Goal: Information Seeking & Learning: Learn about a topic

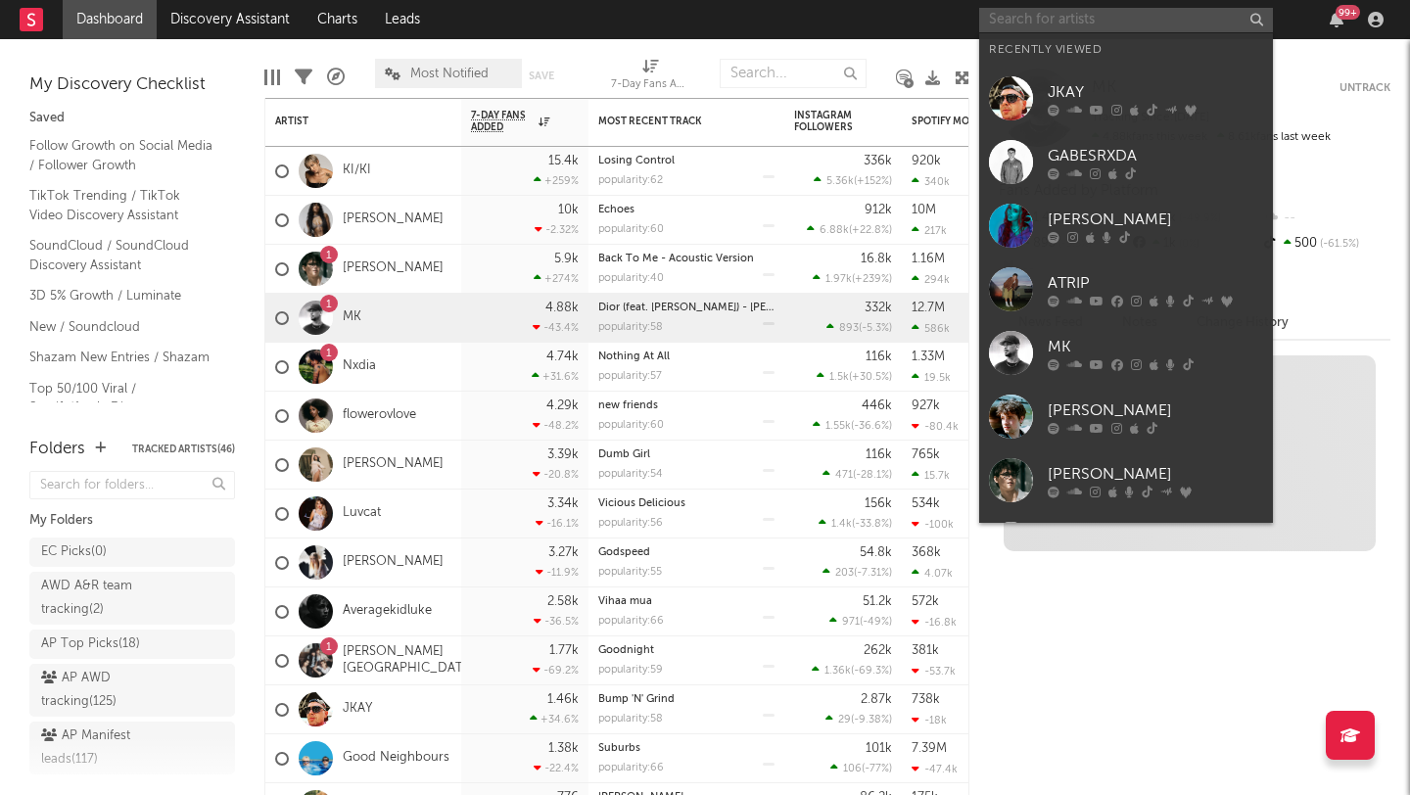
click at [998, 20] on input "text" at bounding box center [1126, 20] width 294 height 24
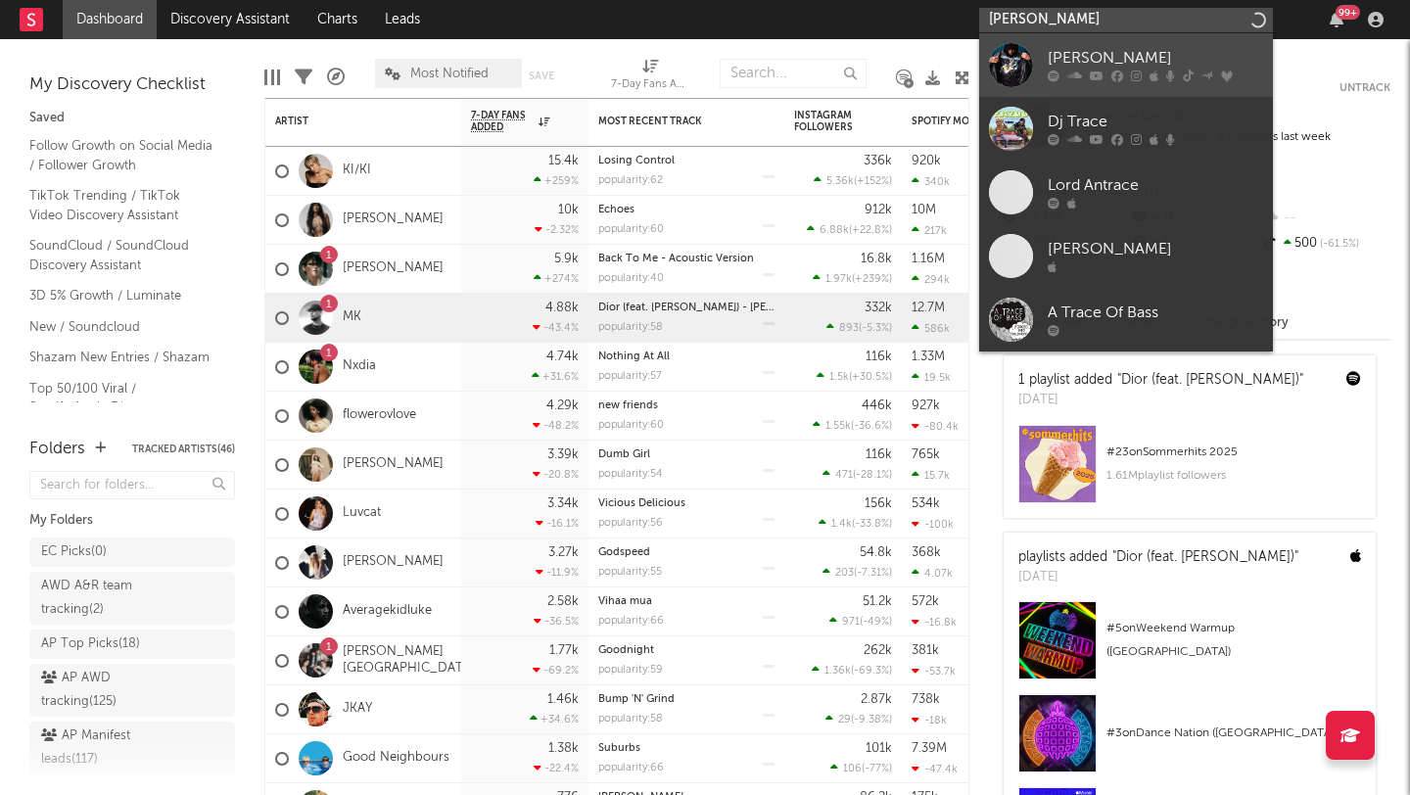
type input "aj tracey"
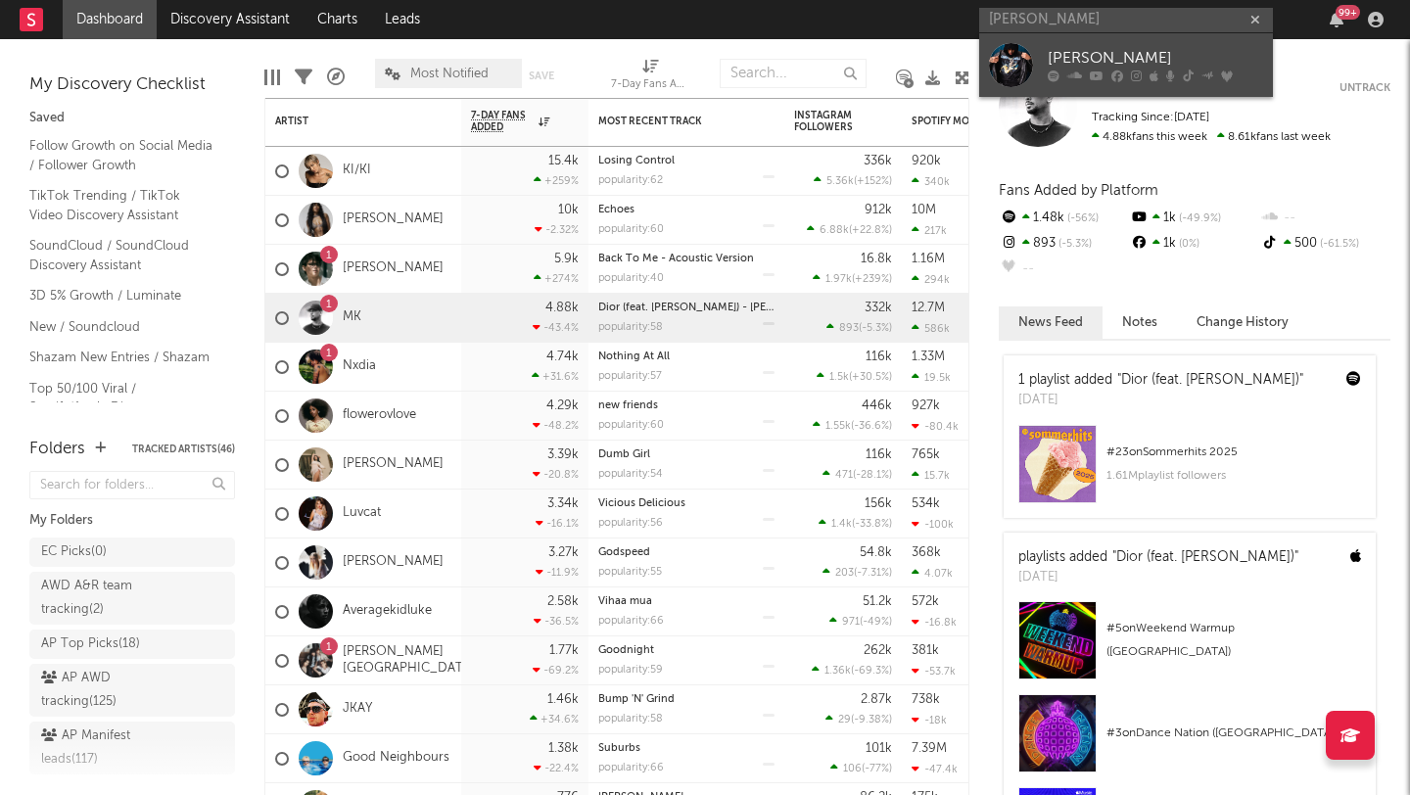
click at [1036, 84] on link "AJ Tracey" at bounding box center [1126, 65] width 294 height 64
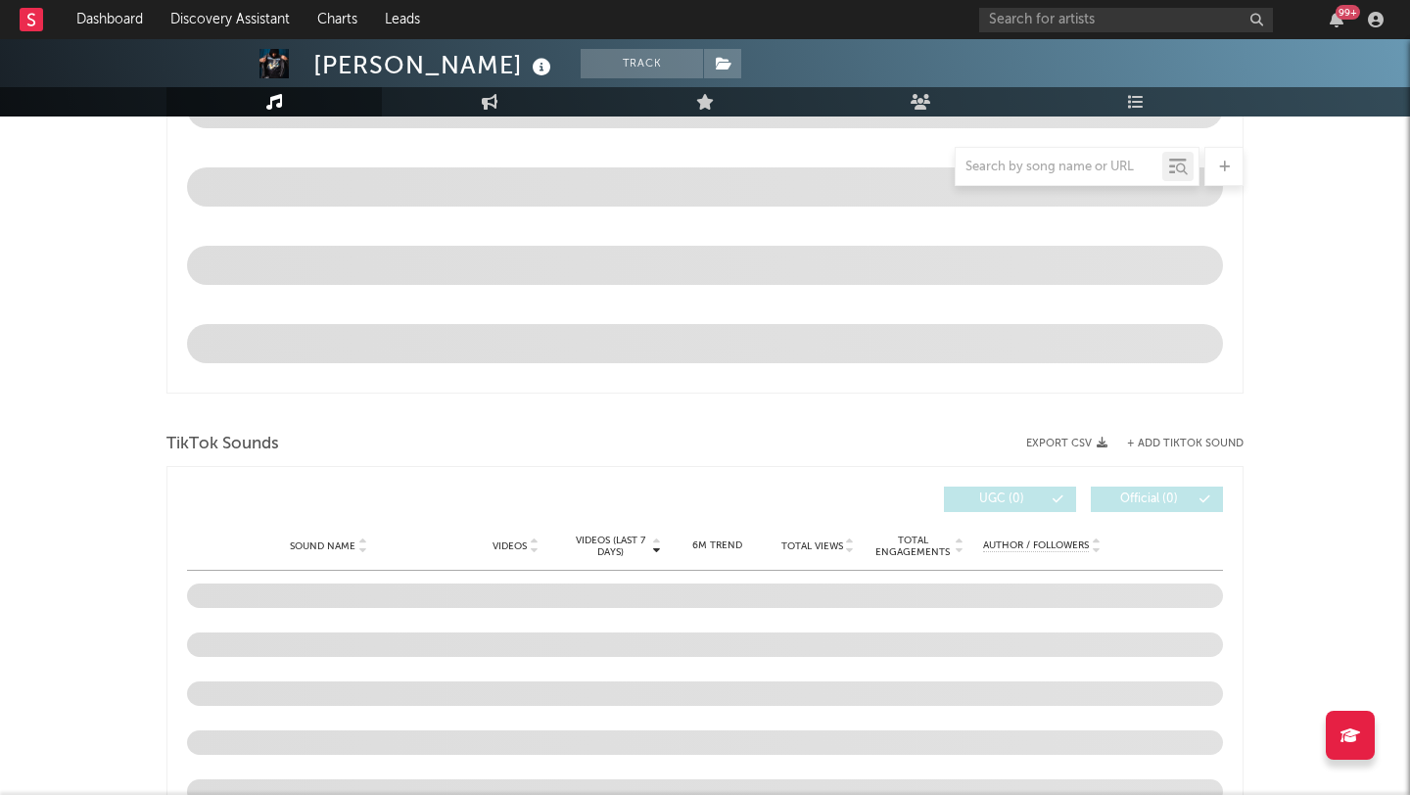
scroll to position [832, 1]
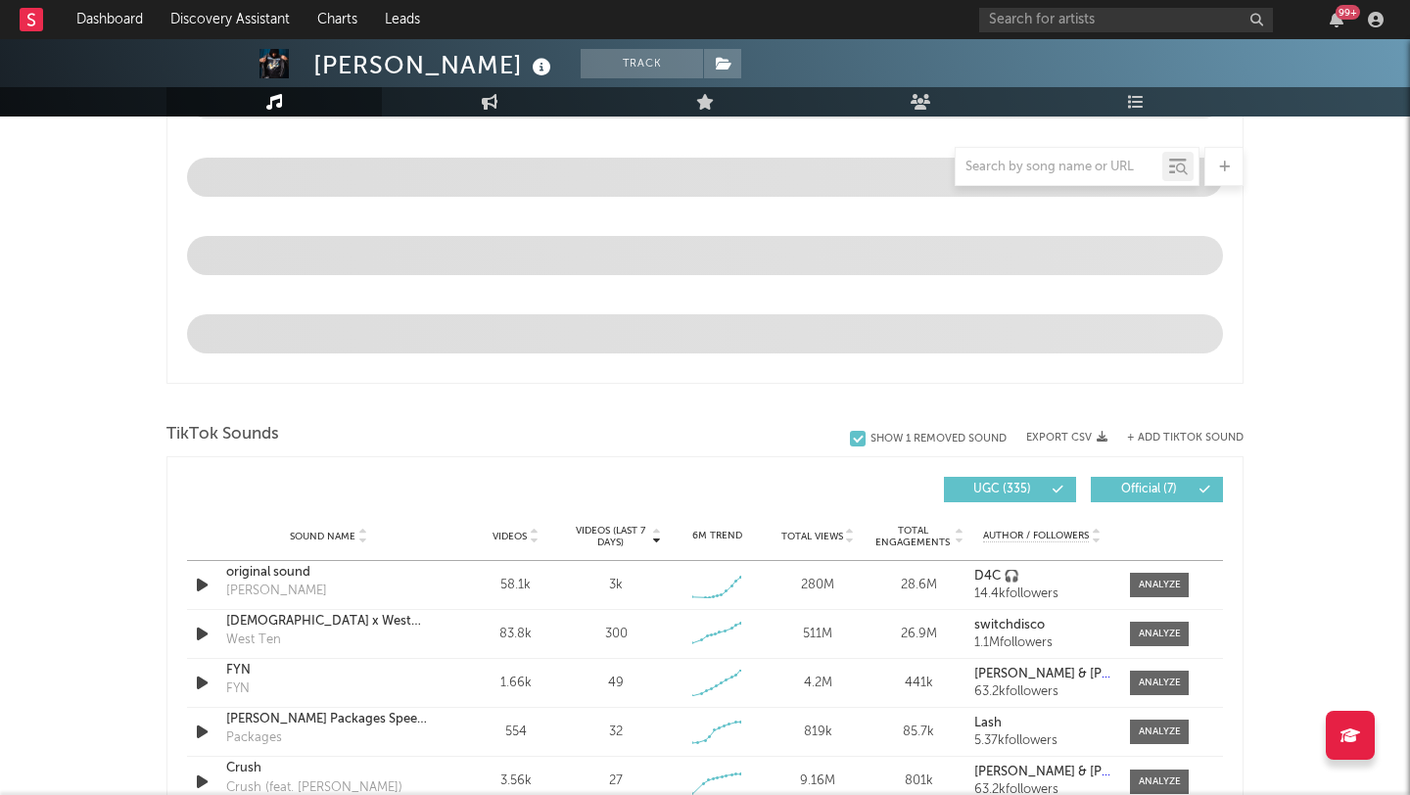
select select "6m"
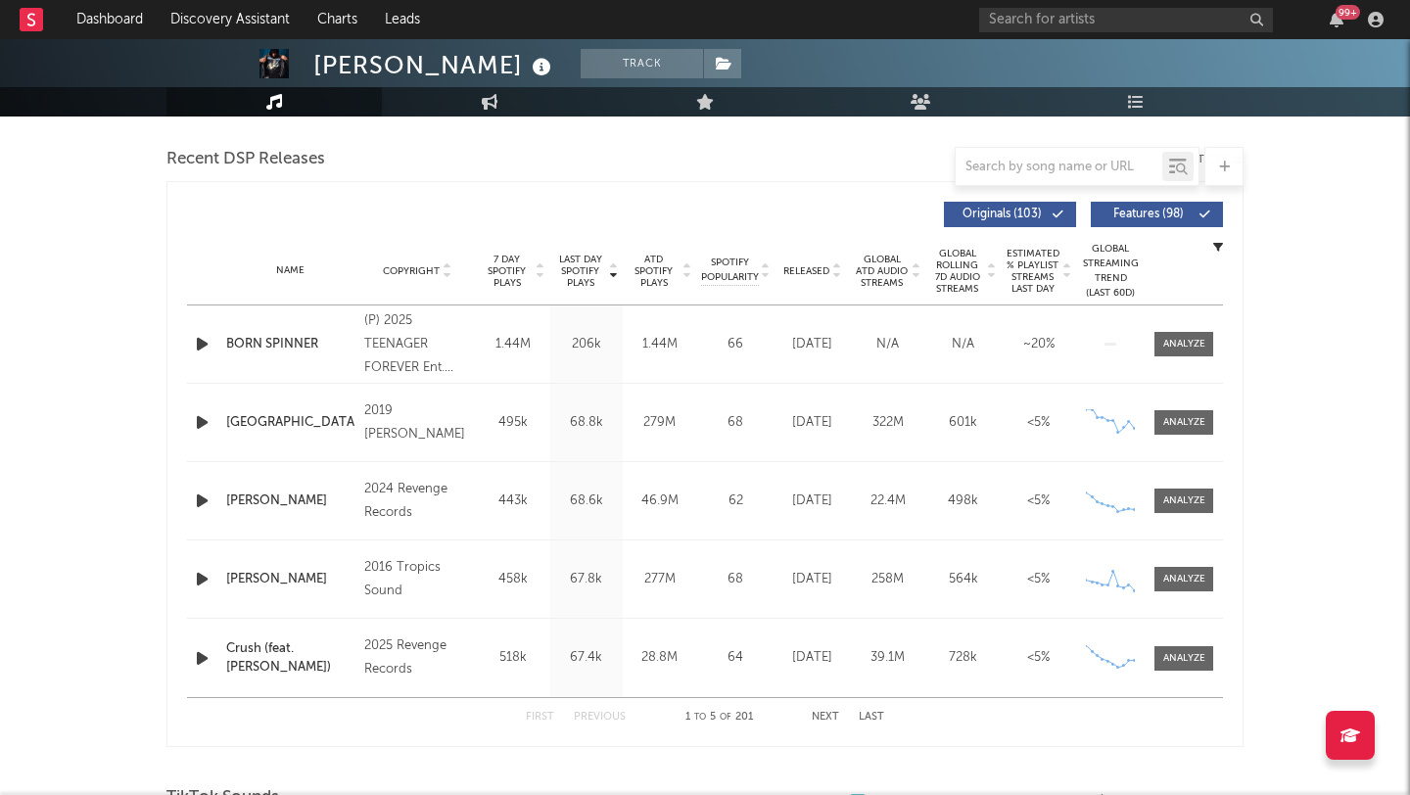
scroll to position [671, 0]
click at [817, 715] on button "Next" at bounding box center [825, 719] width 27 height 11
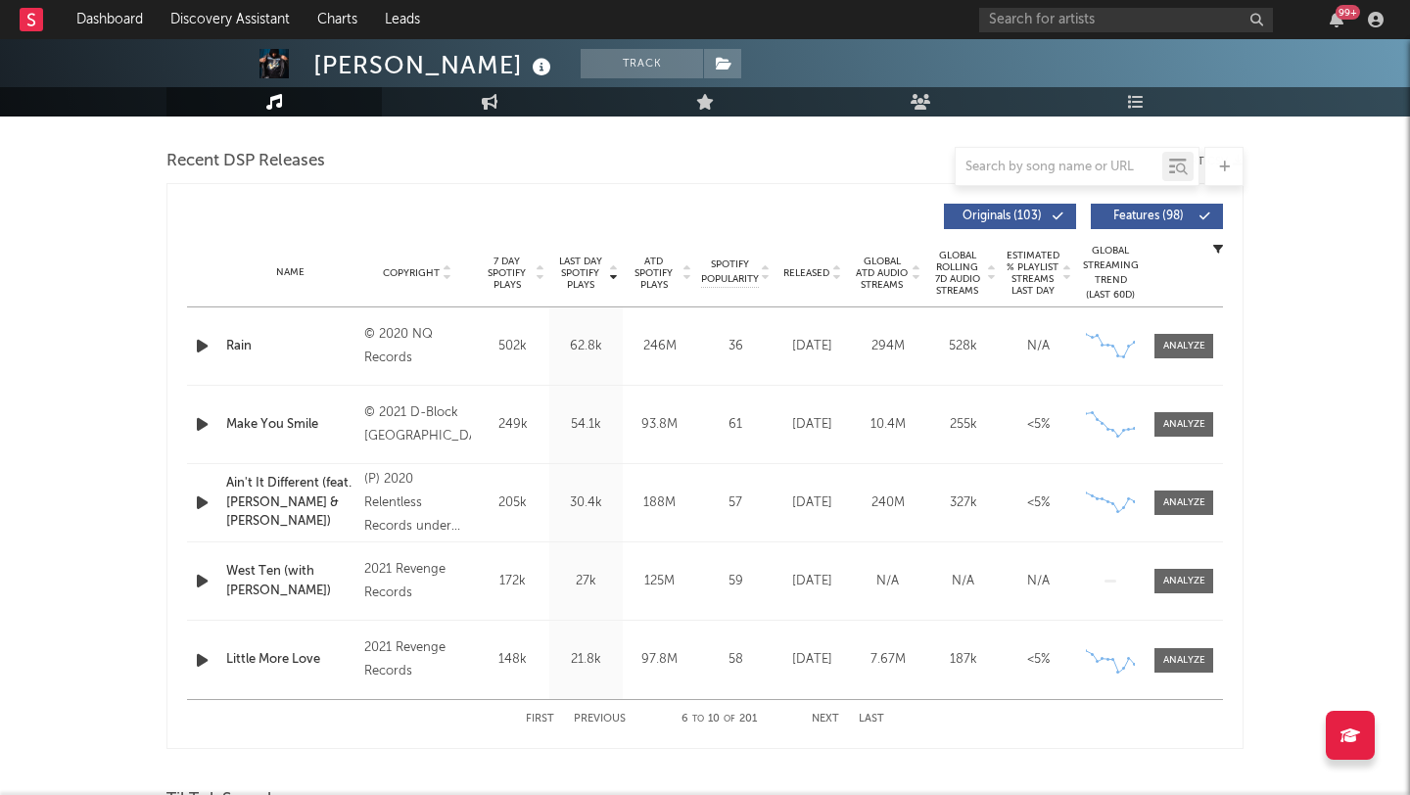
click at [817, 715] on button "Next" at bounding box center [825, 719] width 27 height 11
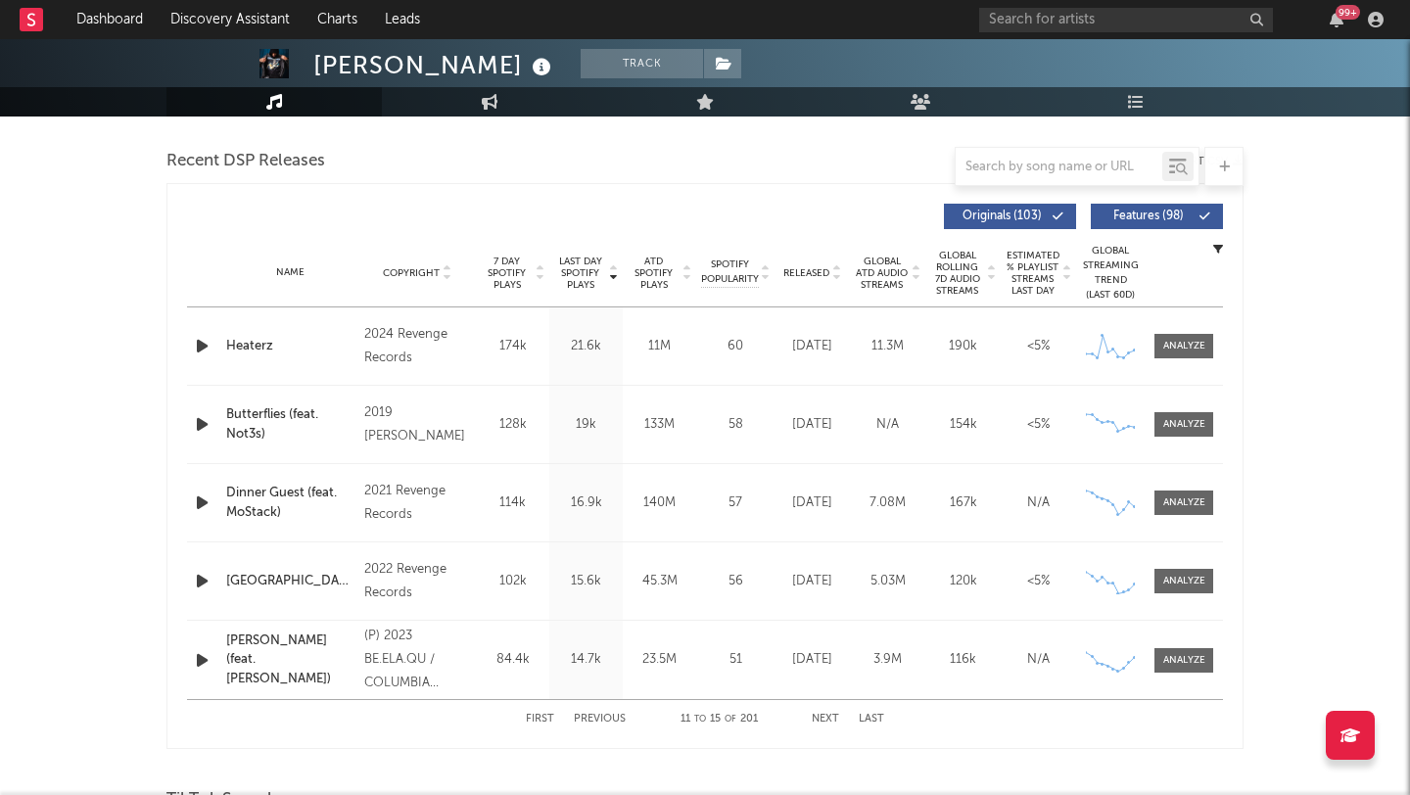
click at [817, 715] on button "Next" at bounding box center [825, 719] width 27 height 11
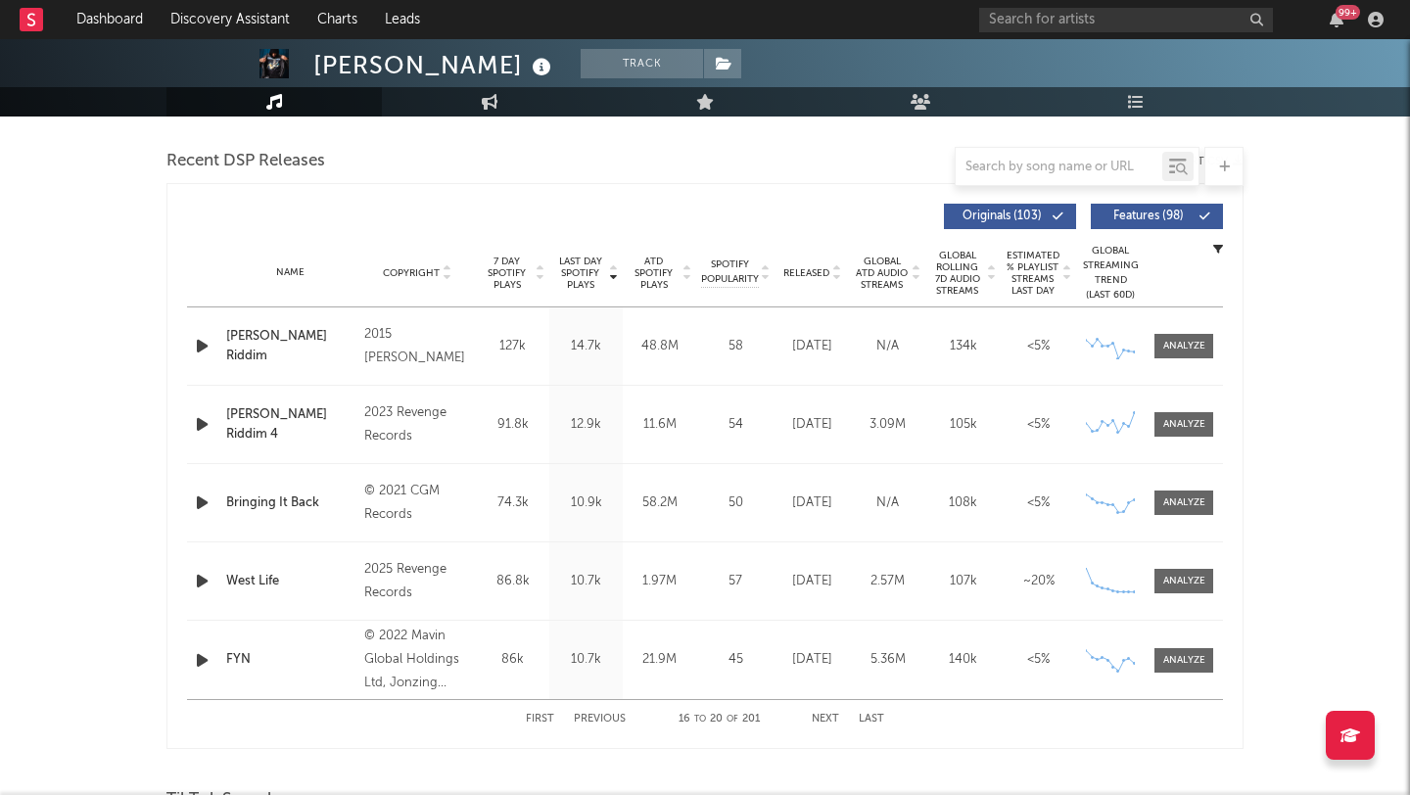
click at [817, 715] on button "Next" at bounding box center [825, 719] width 27 height 11
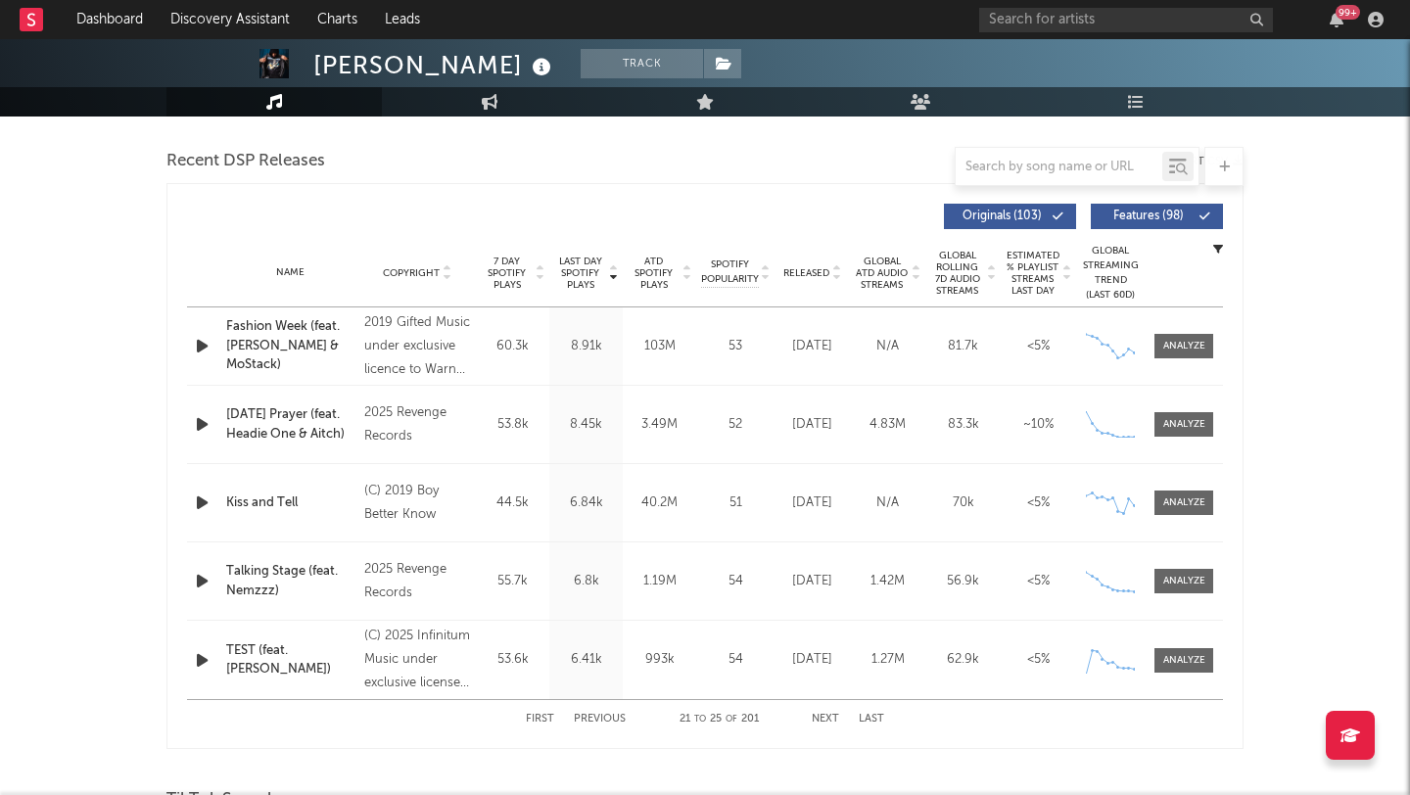
click at [817, 715] on button "Next" at bounding box center [825, 719] width 27 height 11
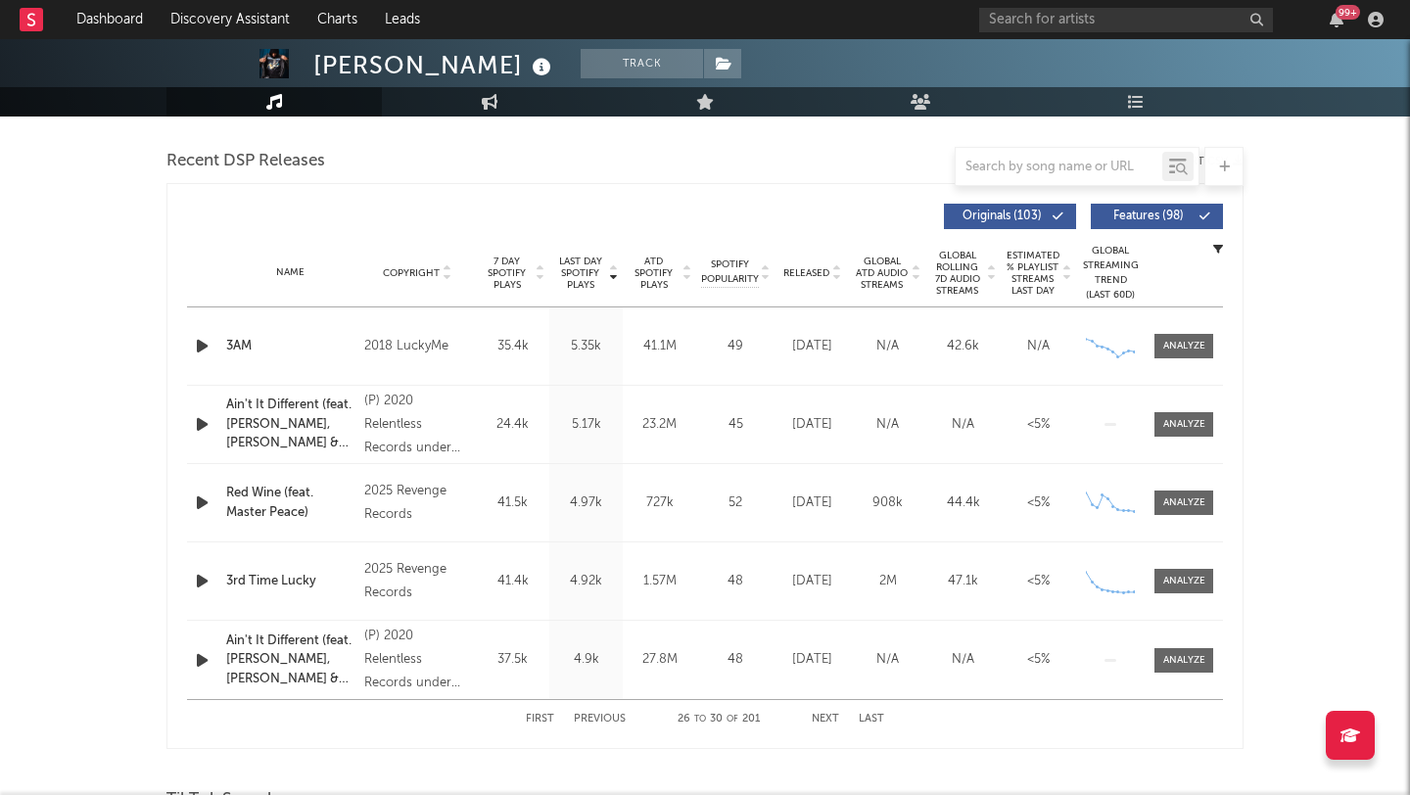
click at [528, 721] on button "First" at bounding box center [540, 719] width 28 height 11
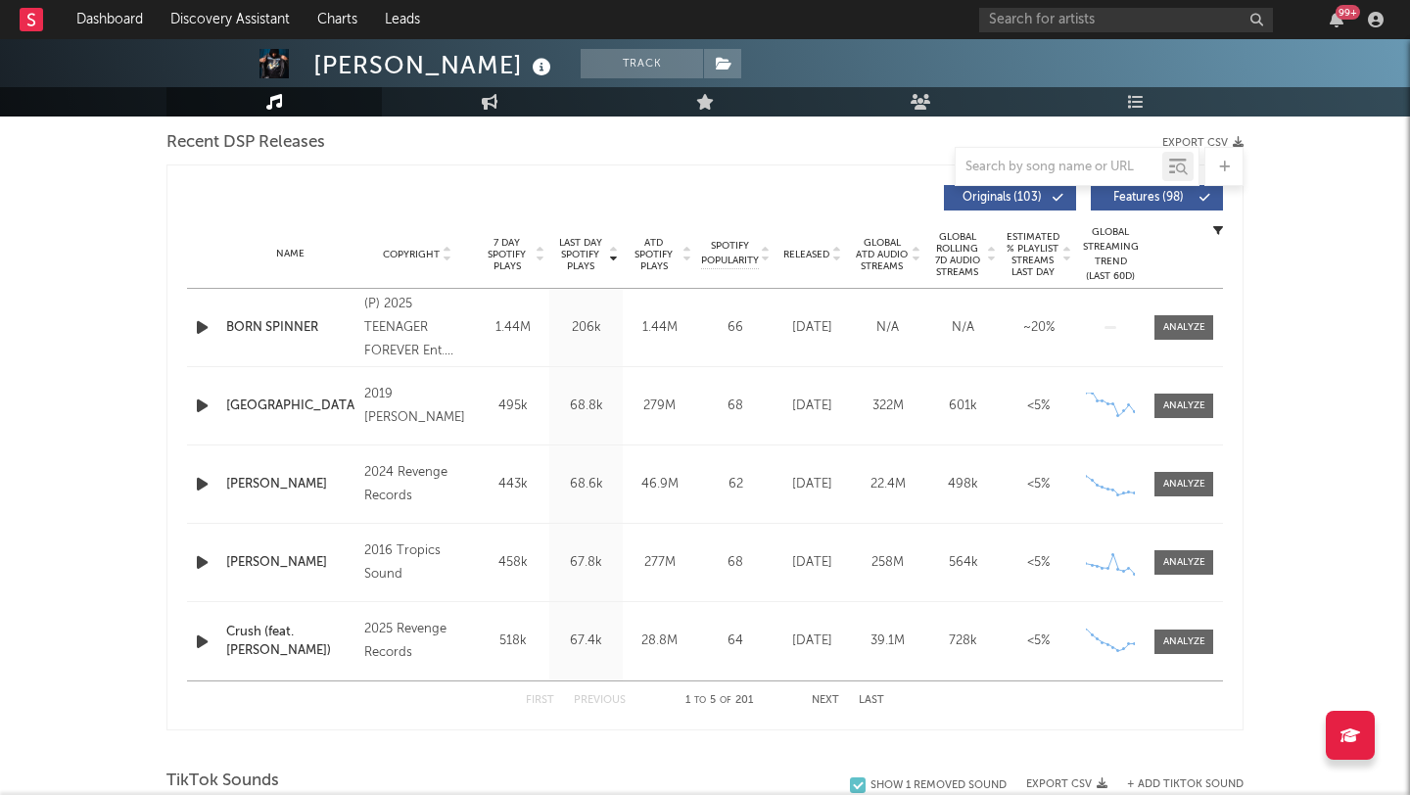
scroll to position [691, 0]
